Goal: Find specific page/section: Find specific page/section

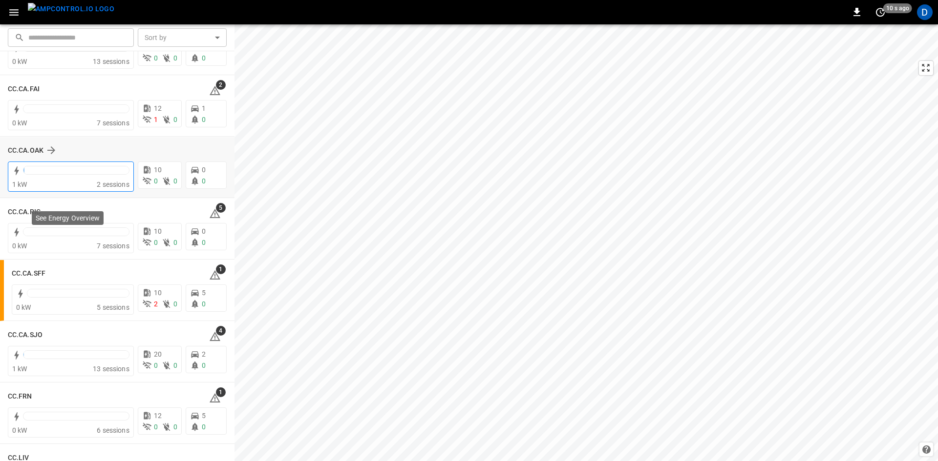
scroll to position [244, 0]
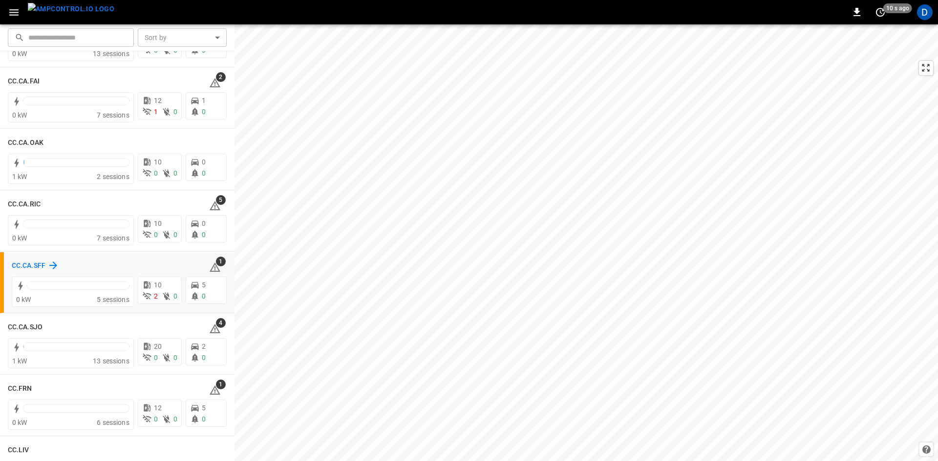
click at [20, 265] on h6 "CC.CA.SFF" at bounding box center [29, 266] width 34 height 11
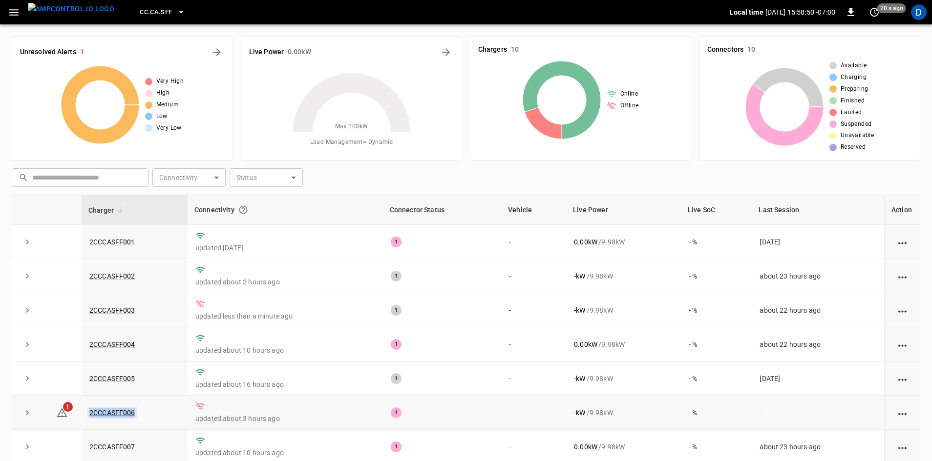
drag, startPoint x: 124, startPoint y: 412, endPoint x: 89, endPoint y: 413, distance: 34.2
click at [89, 413] on td "2CCCASFF006" at bounding box center [135, 413] width 106 height 34
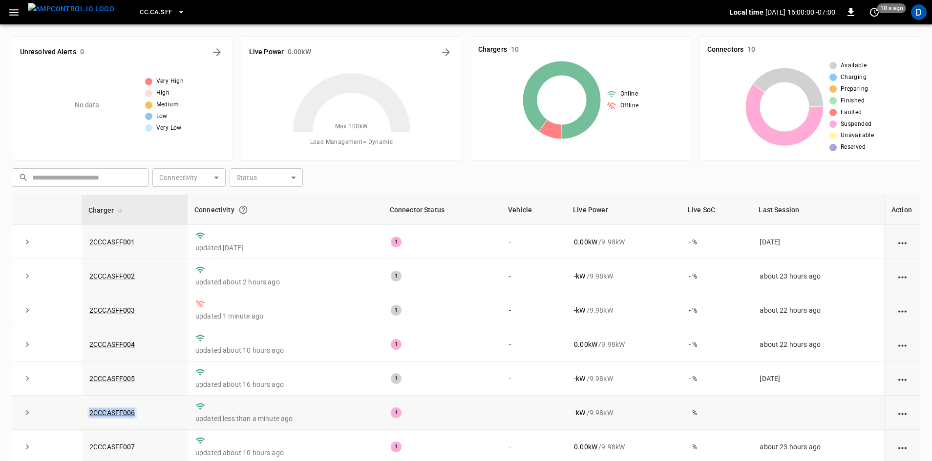
click at [114, 414] on link "2CCCASFF006" at bounding box center [112, 413] width 50 height 12
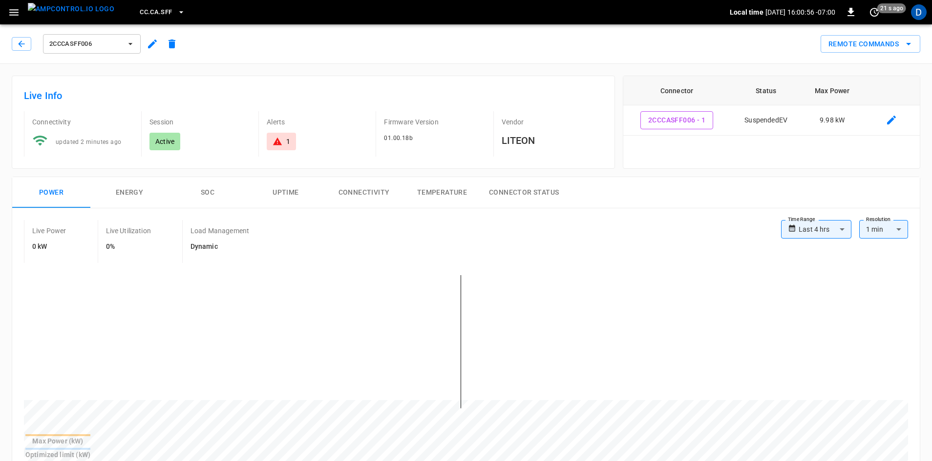
click at [113, 46] on span "2CCCASFF006" at bounding box center [85, 44] width 72 height 11
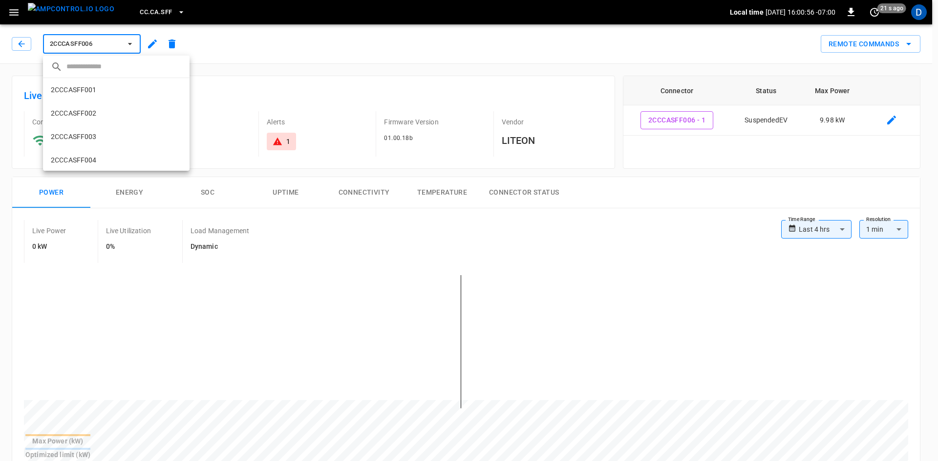
scroll to position [110, 0]
click at [150, 12] on div at bounding box center [469, 230] width 938 height 461
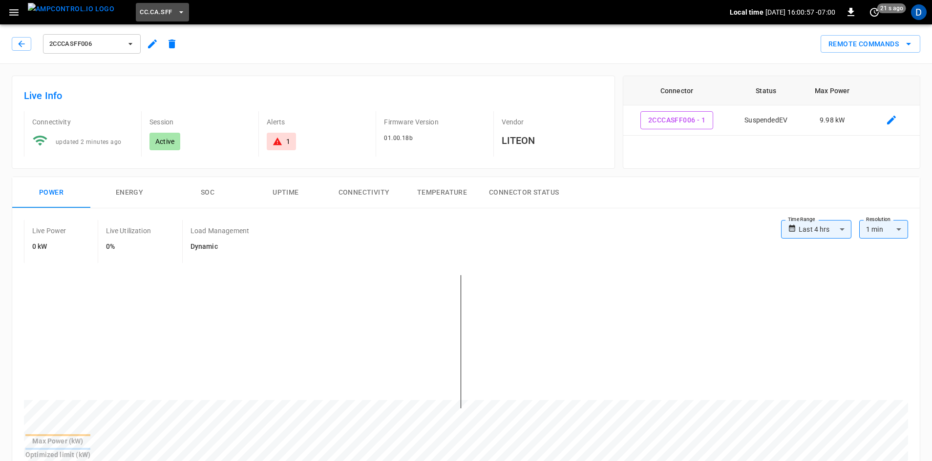
click at [150, 12] on span "CC.CA.SFF" at bounding box center [156, 12] width 32 height 11
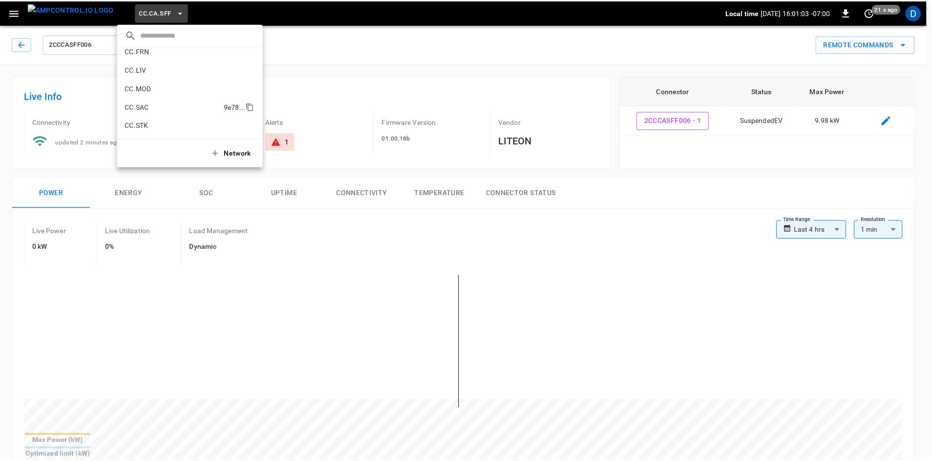
scroll to position [213, 0]
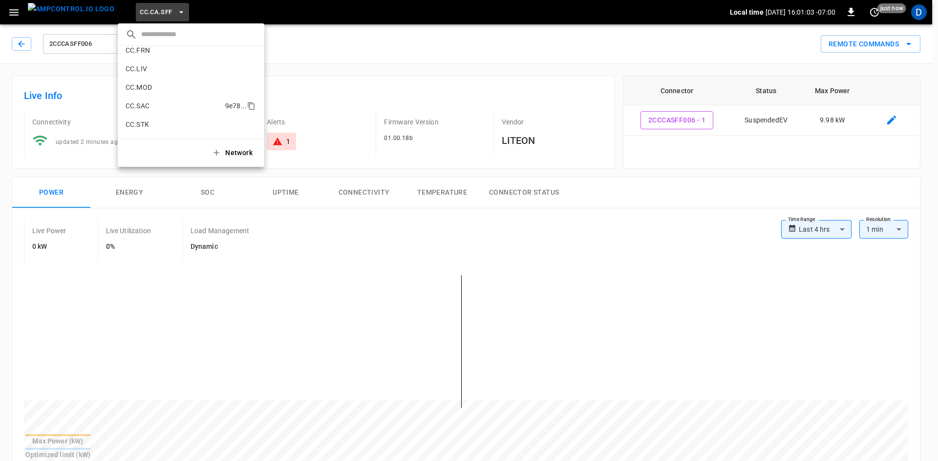
click at [148, 106] on p "CC.SAC" at bounding box center [174, 106] width 96 height 10
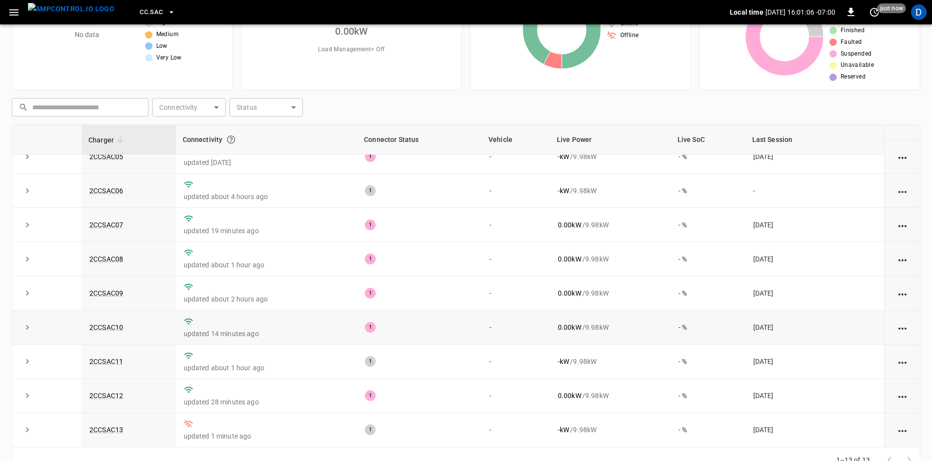
scroll to position [94, 0]
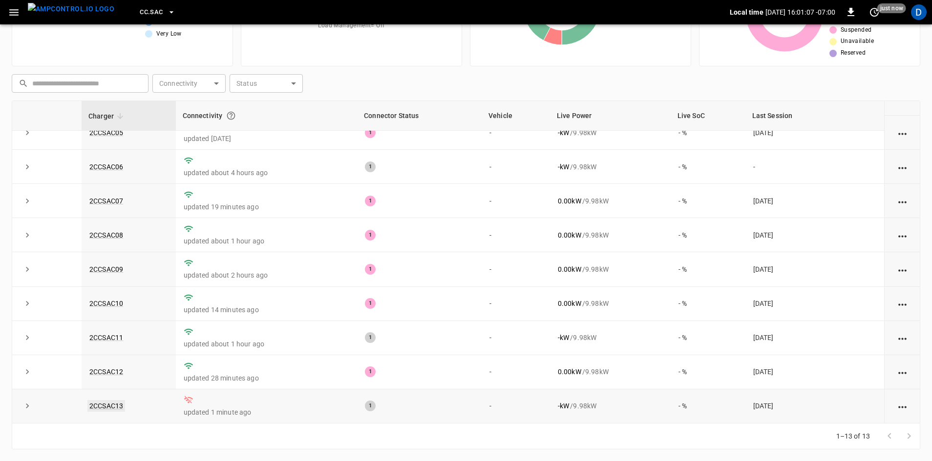
click at [108, 405] on link "2CCSAC13" at bounding box center [106, 406] width 38 height 12
